Goal: Task Accomplishment & Management: Use online tool/utility

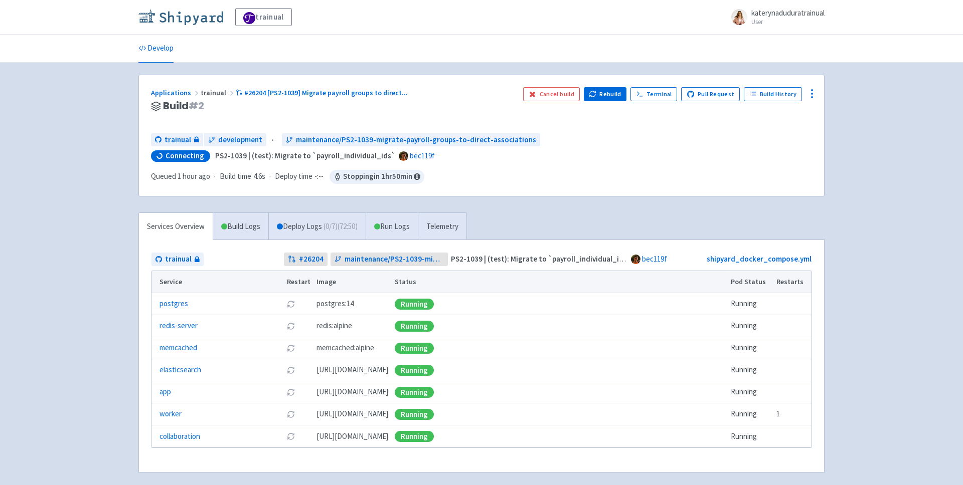
click at [182, 16] on img at bounding box center [180, 17] width 85 height 16
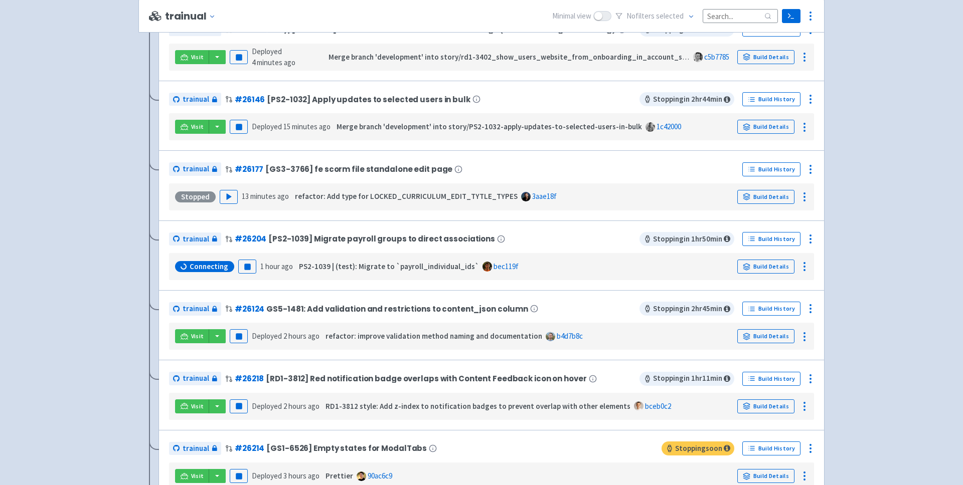
scroll to position [313, 0]
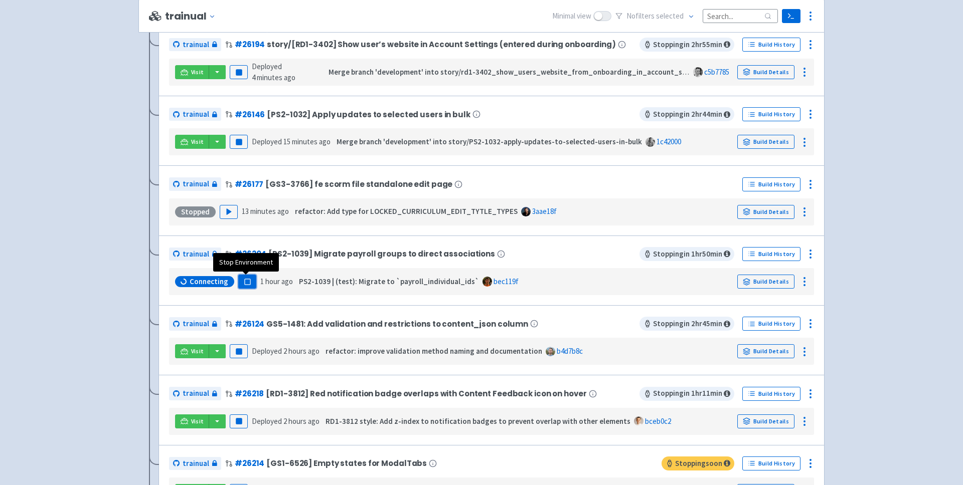
click at [240, 285] on button "Pause" at bounding box center [247, 282] width 18 height 14
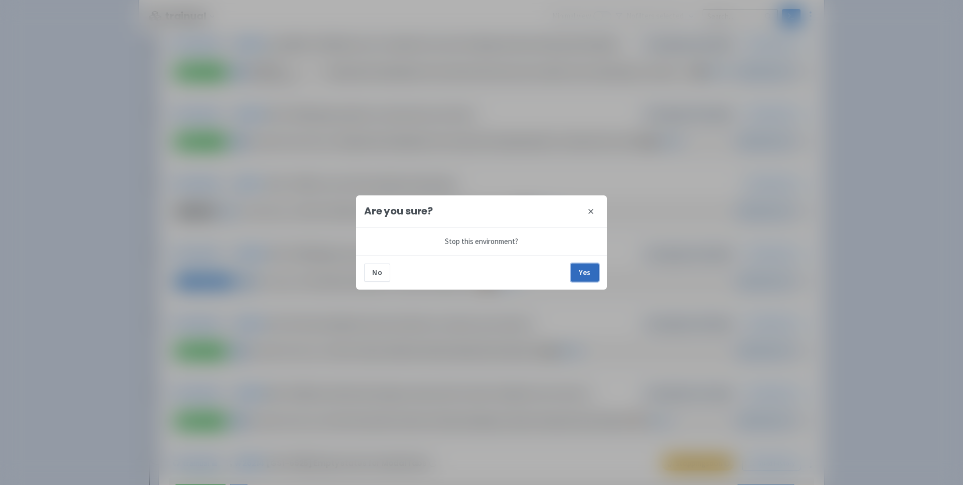
click at [584, 273] on button "Yes" at bounding box center [584, 273] width 28 height 18
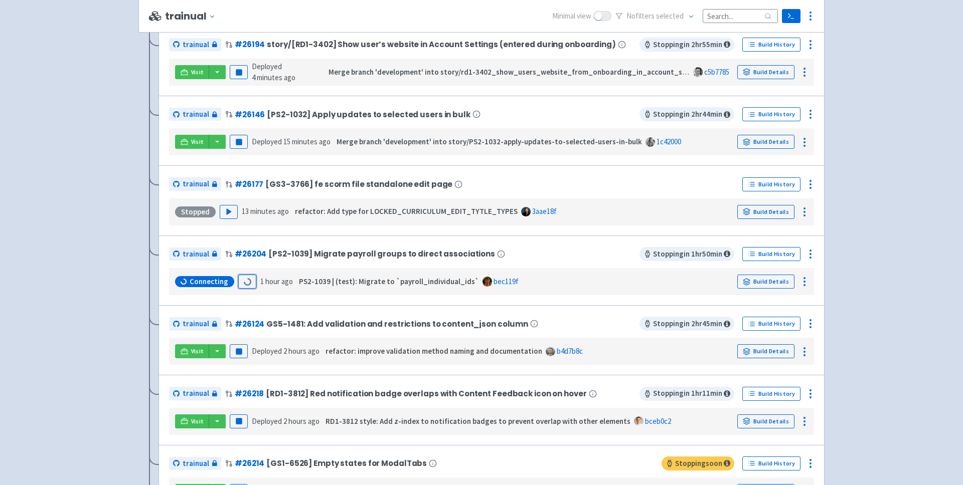
scroll to position [321, 0]
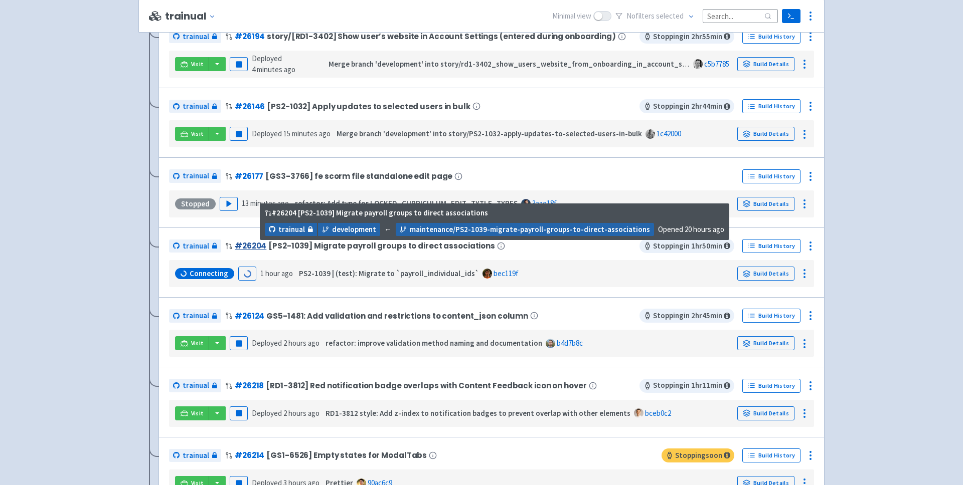
click at [247, 245] on link "# 26204" at bounding box center [251, 246] width 32 height 11
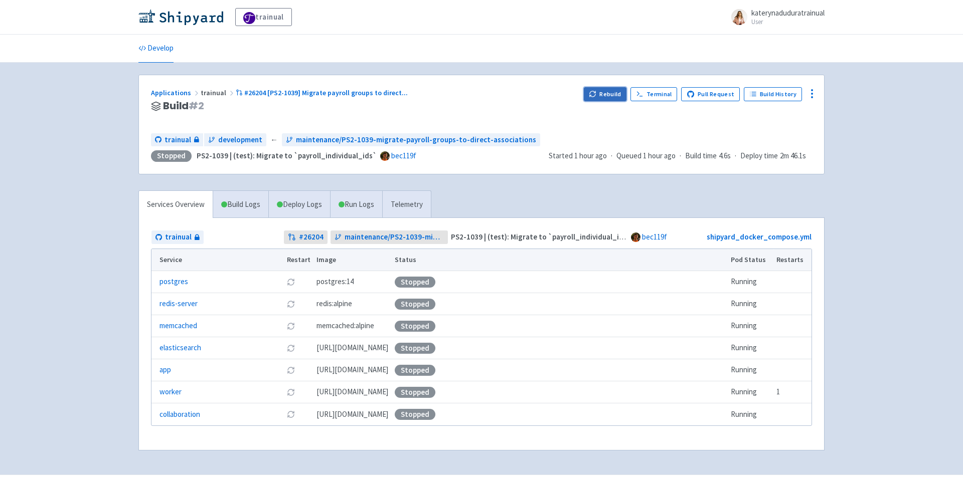
click at [608, 88] on button "Rebuild" at bounding box center [605, 94] width 43 height 14
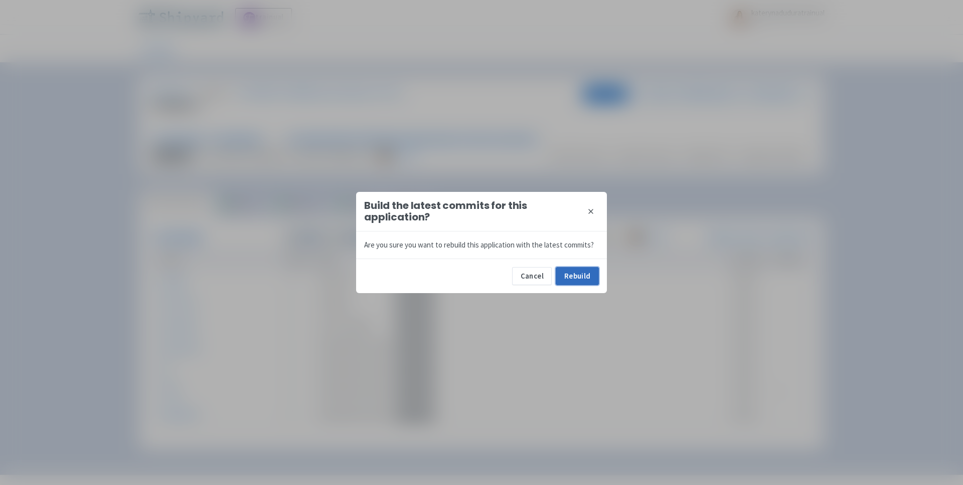
click at [578, 278] on button "Rebuild" at bounding box center [576, 276] width 43 height 18
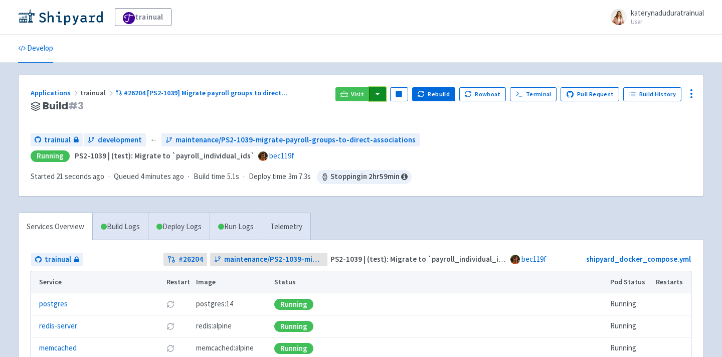
click at [385, 88] on button "button" at bounding box center [377, 94] width 17 height 14
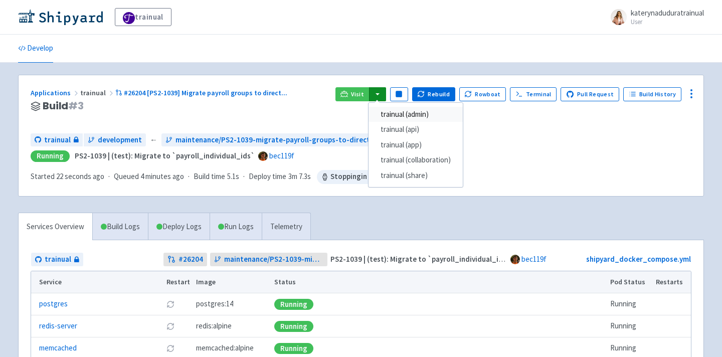
click at [454, 114] on link "trainual (admin)" at bounding box center [415, 115] width 94 height 16
